Goal: Check status

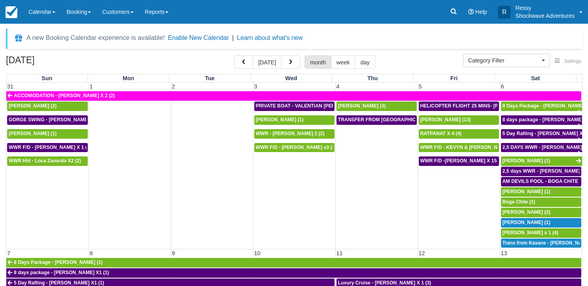
select select
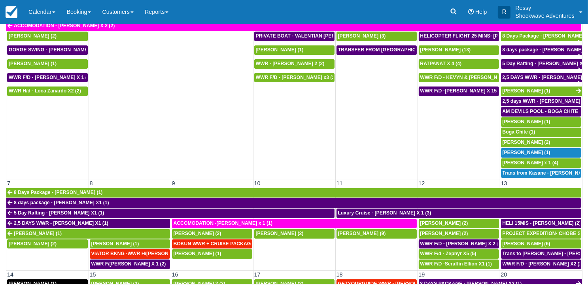
scroll to position [387, 0]
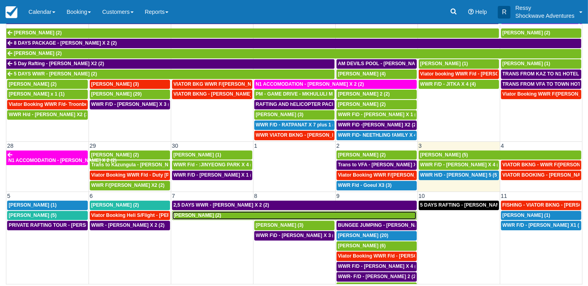
click at [338, 213] on div "[PERSON_NAME] (2)" at bounding box center [295, 216] width 242 height 6
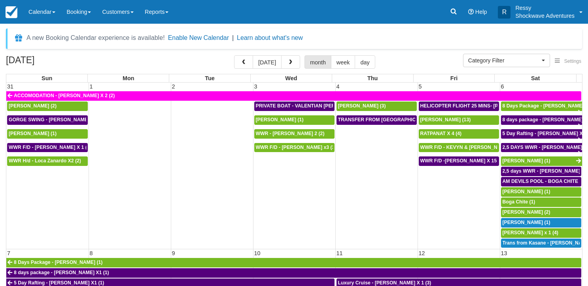
select select
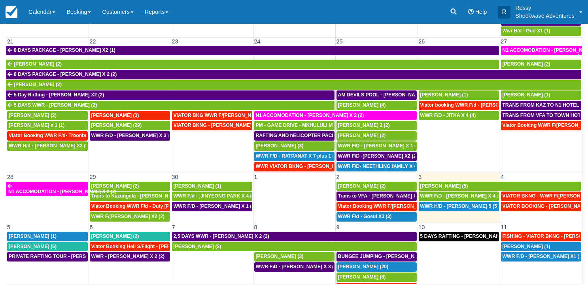
scroll to position [387, 0]
